Goal: Register for event/course

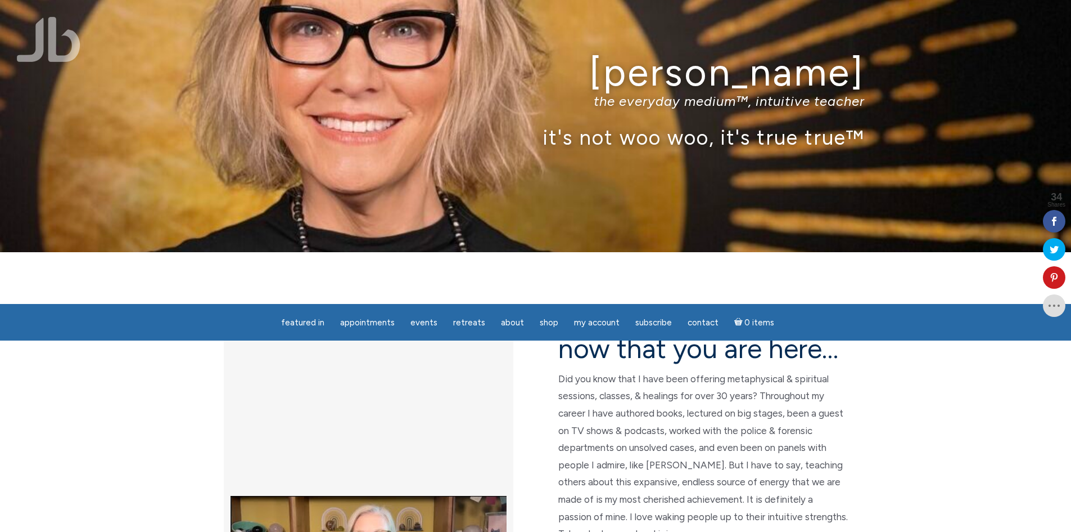
scroll to position [112, 0]
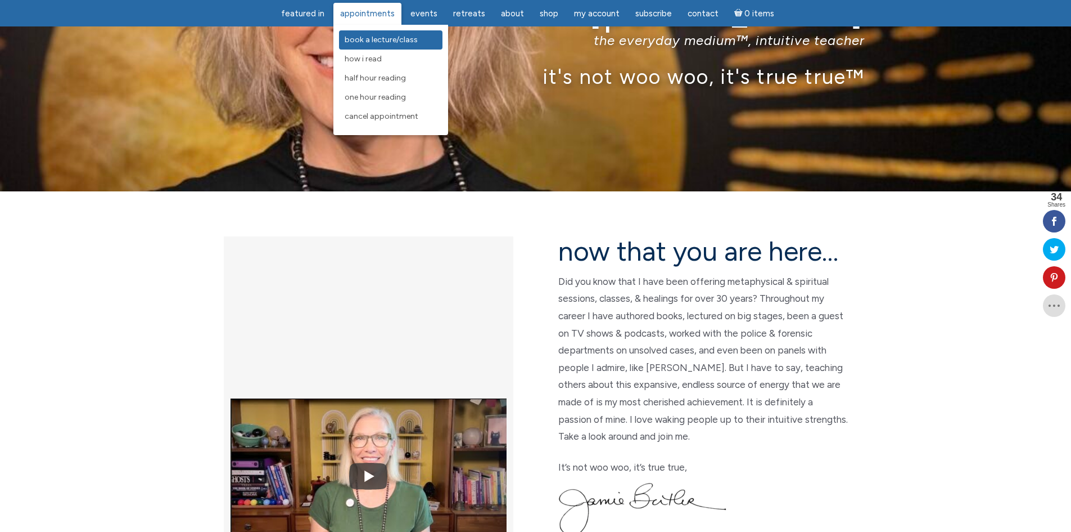
click at [375, 40] on span "Book a Lecture/Class" at bounding box center [381, 40] width 73 height 10
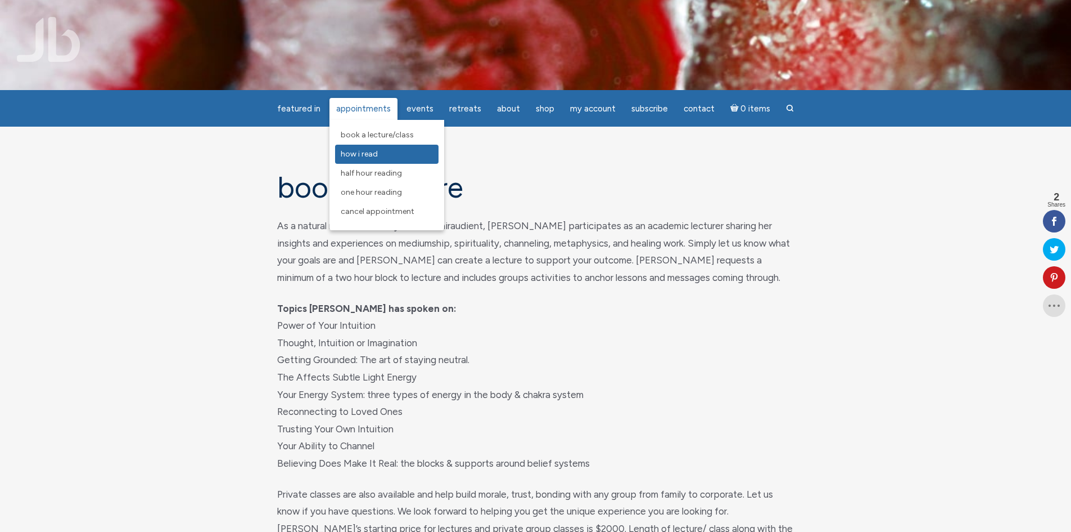
click at [362, 154] on span "How I Read" at bounding box center [359, 154] width 37 height 10
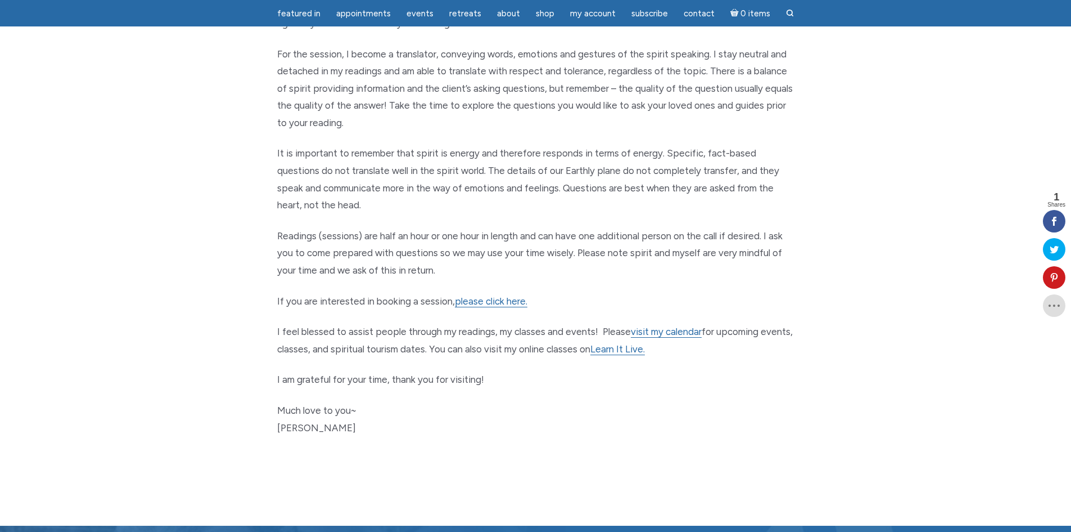
scroll to position [450, 0]
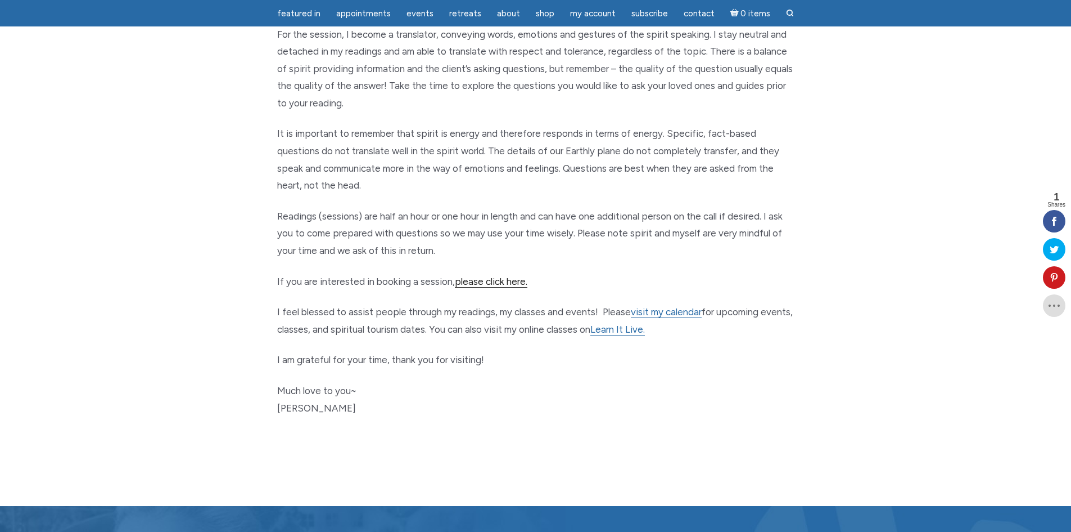
click at [463, 283] on link "please click here." at bounding box center [491, 282] width 73 height 12
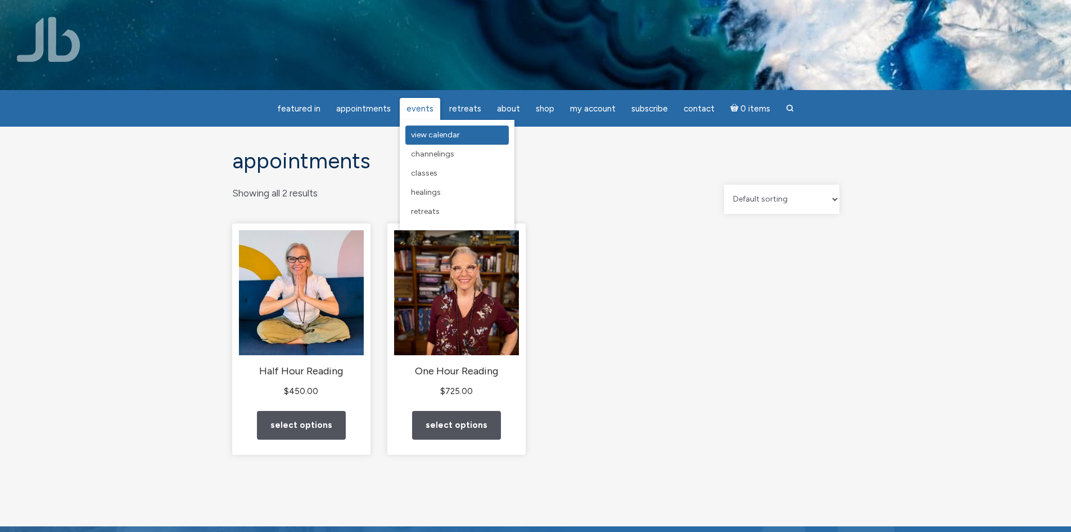
click at [434, 135] on span "View Calendar" at bounding box center [435, 135] width 49 height 10
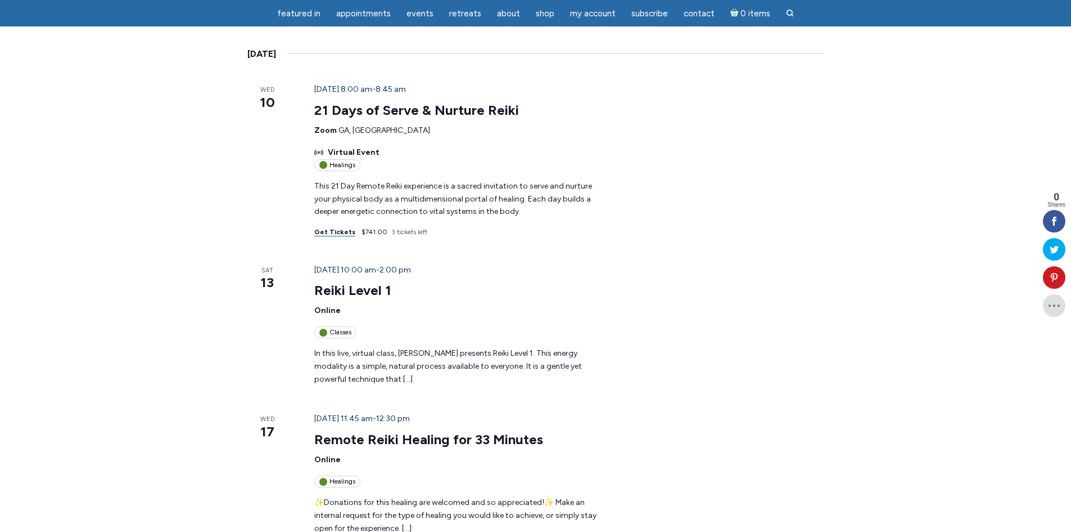
scroll to position [225, 0]
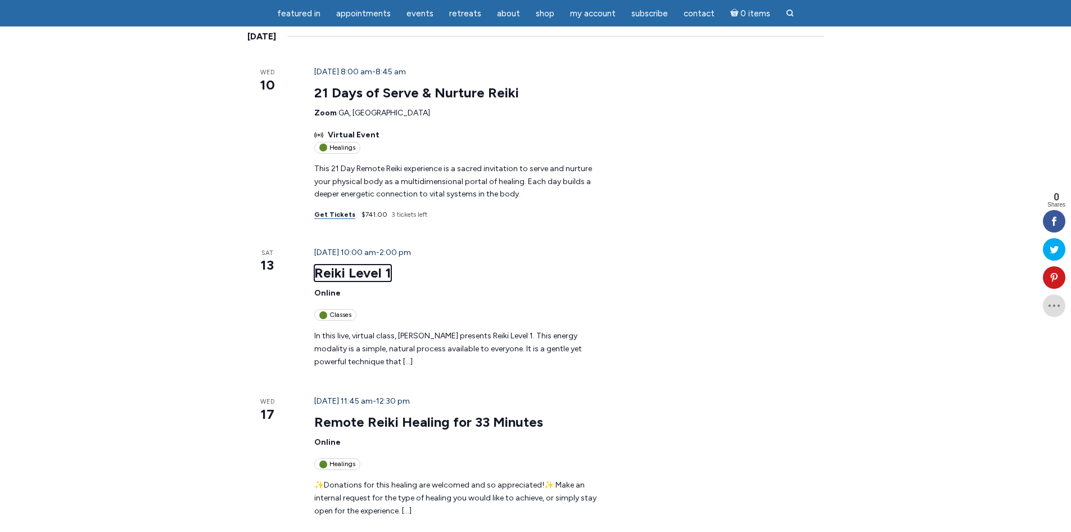
click at [315, 264] on link "Reiki Level 1" at bounding box center [352, 272] width 77 height 17
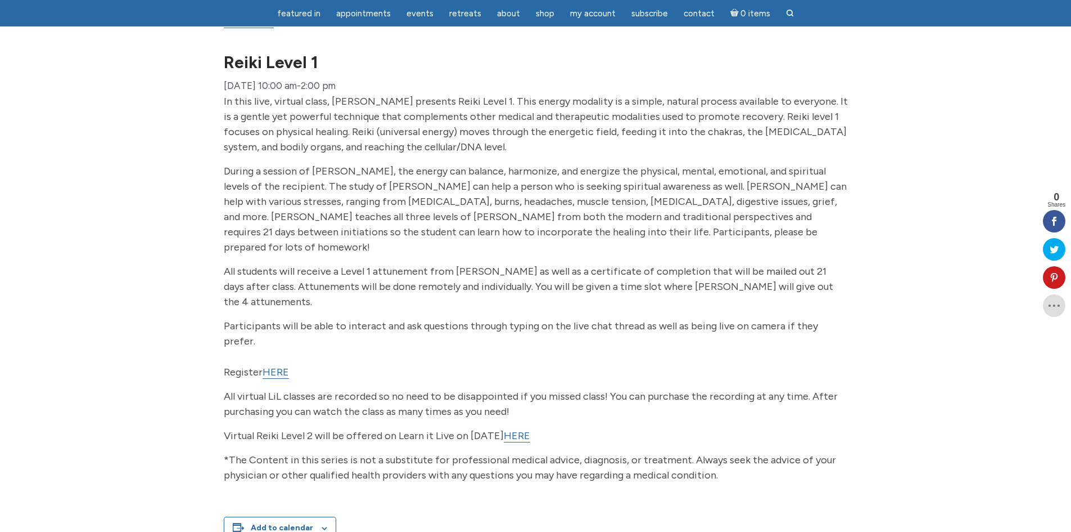
scroll to position [169, 0]
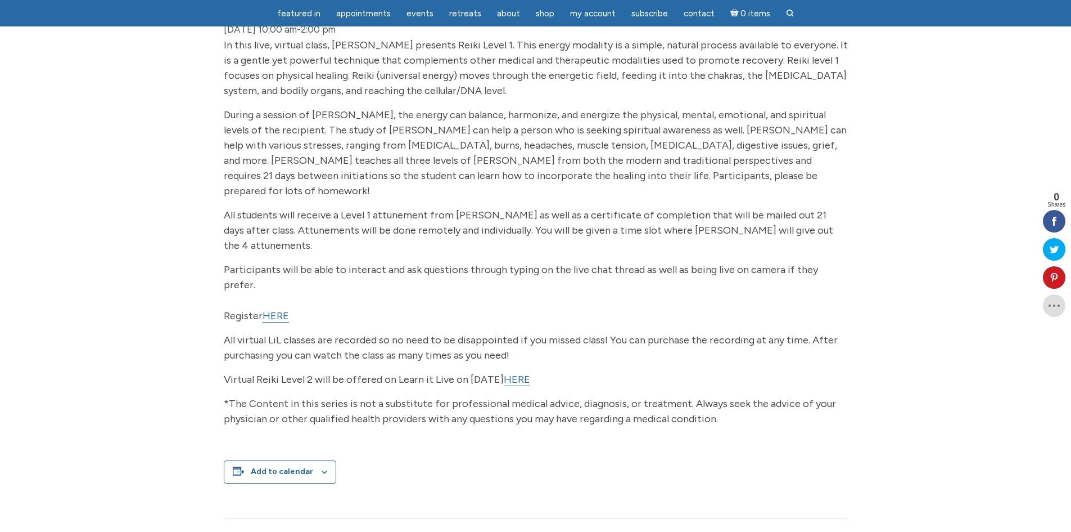
click at [436, 273] on div "In this live, virtual class, Jamie Butler presents Reiki Level 1. This energy m…" at bounding box center [536, 240] width 624 height 404
click at [271, 309] on link "HERE" at bounding box center [276, 315] width 26 height 13
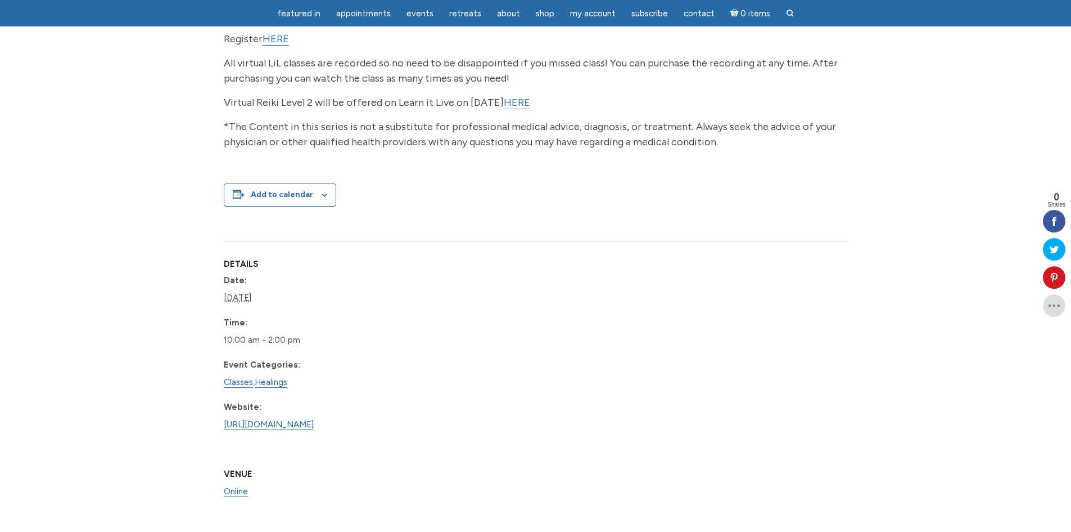
scroll to position [450, 0]
